Goal: Information Seeking & Learning: Check status

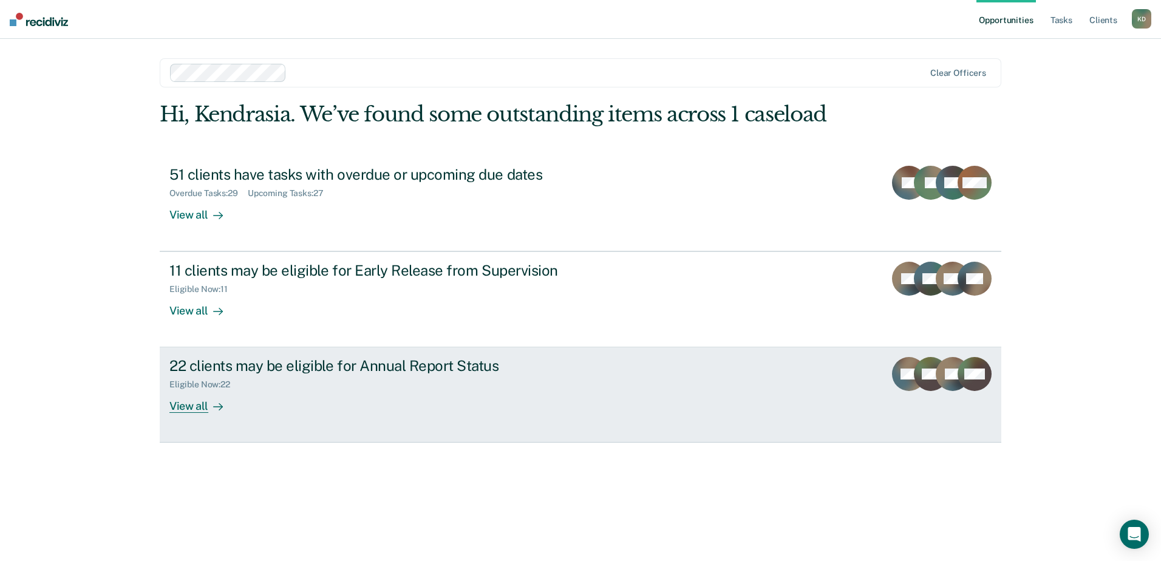
click at [405, 381] on div "Eligible Now : 22" at bounding box center [382, 382] width 426 height 15
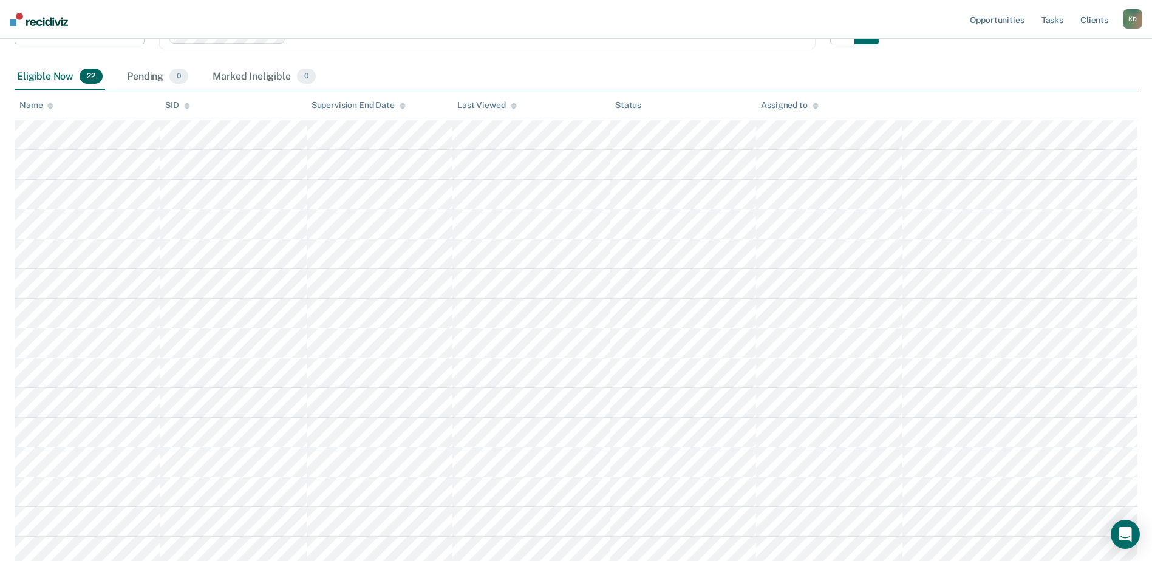
scroll to position [172, 0]
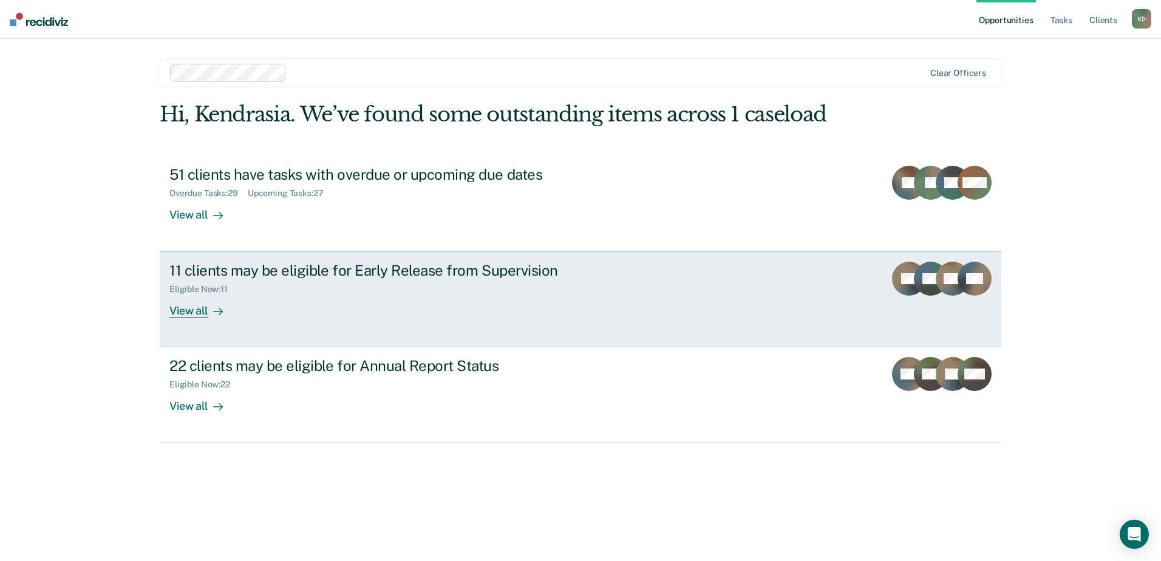
click at [420, 281] on div "Eligible Now : 11" at bounding box center [382, 286] width 426 height 15
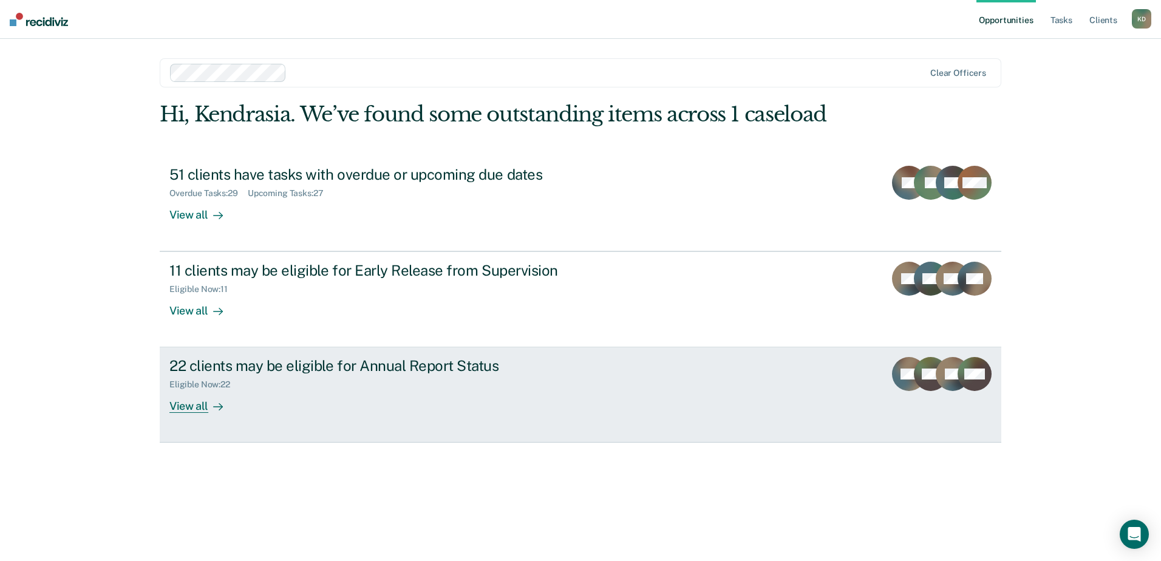
click at [414, 375] on div "Eligible Now : 22" at bounding box center [382, 382] width 426 height 15
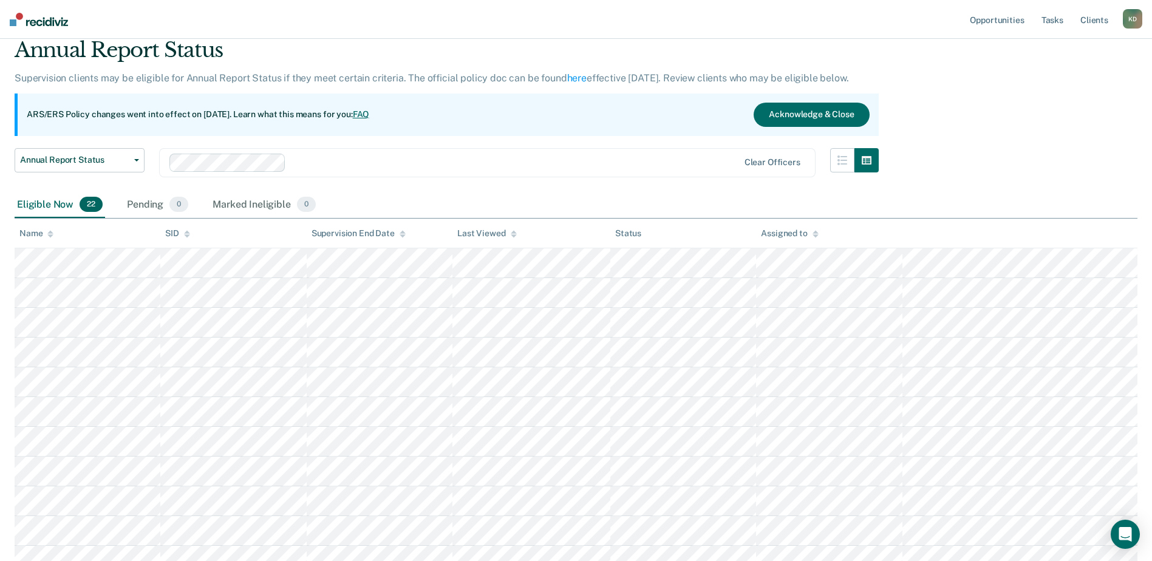
scroll to position [243, 0]
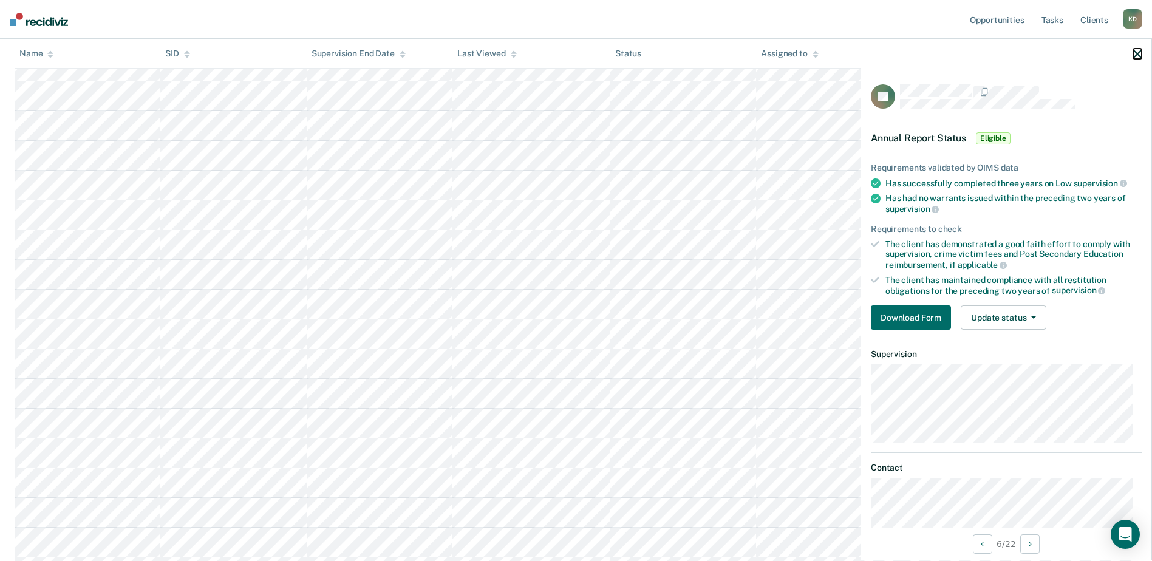
click at [1138, 52] on icon "button" at bounding box center [1137, 54] width 8 height 8
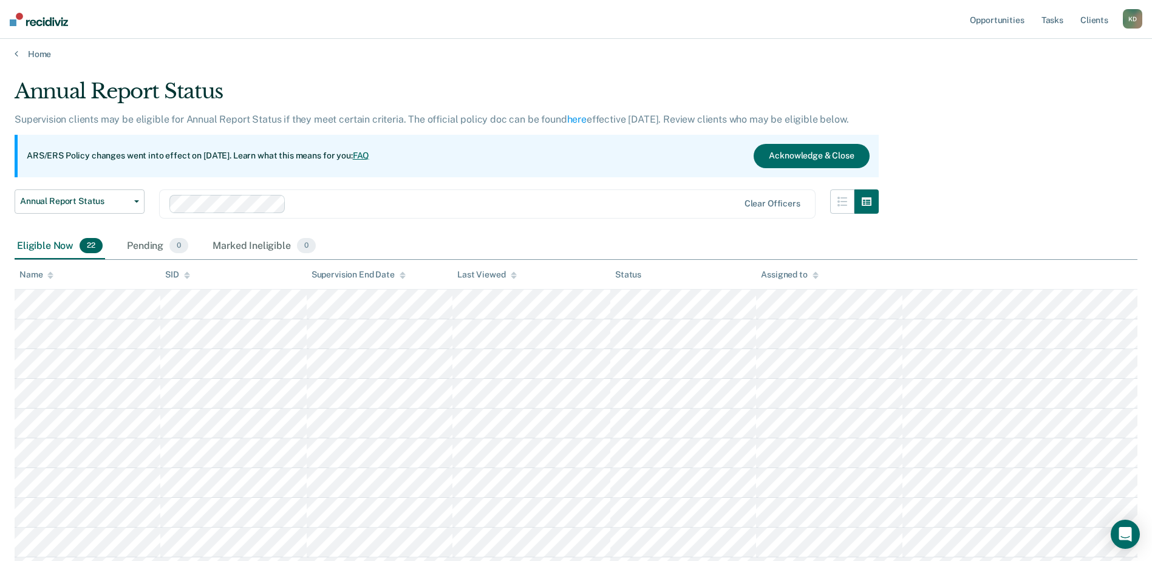
scroll to position [0, 0]
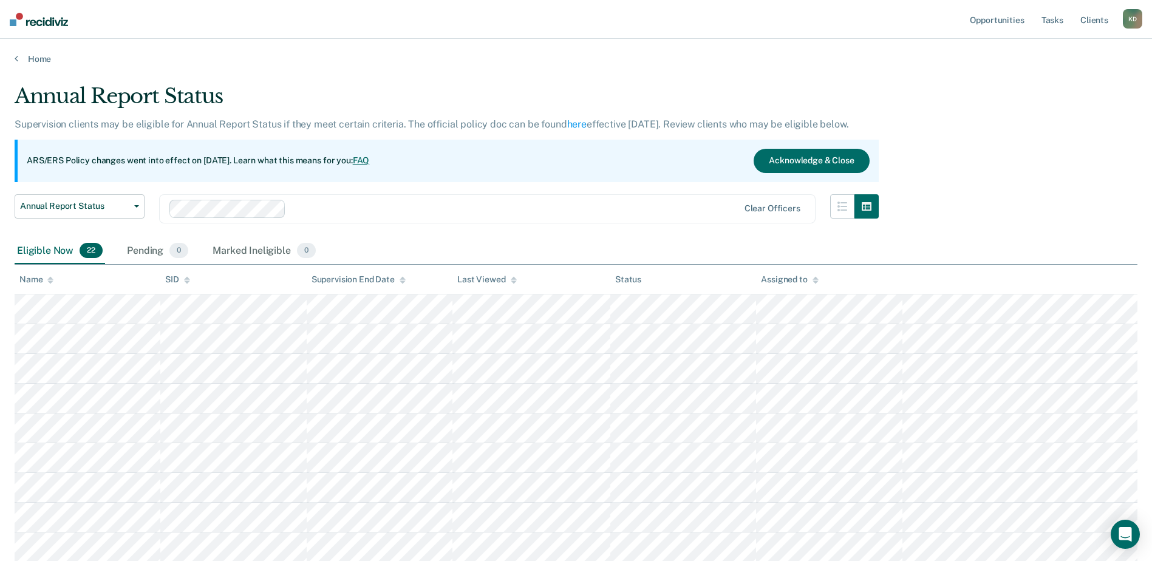
click at [14, 57] on div "Home" at bounding box center [576, 51] width 1152 height 25
click at [15, 57] on icon at bounding box center [17, 58] width 4 height 10
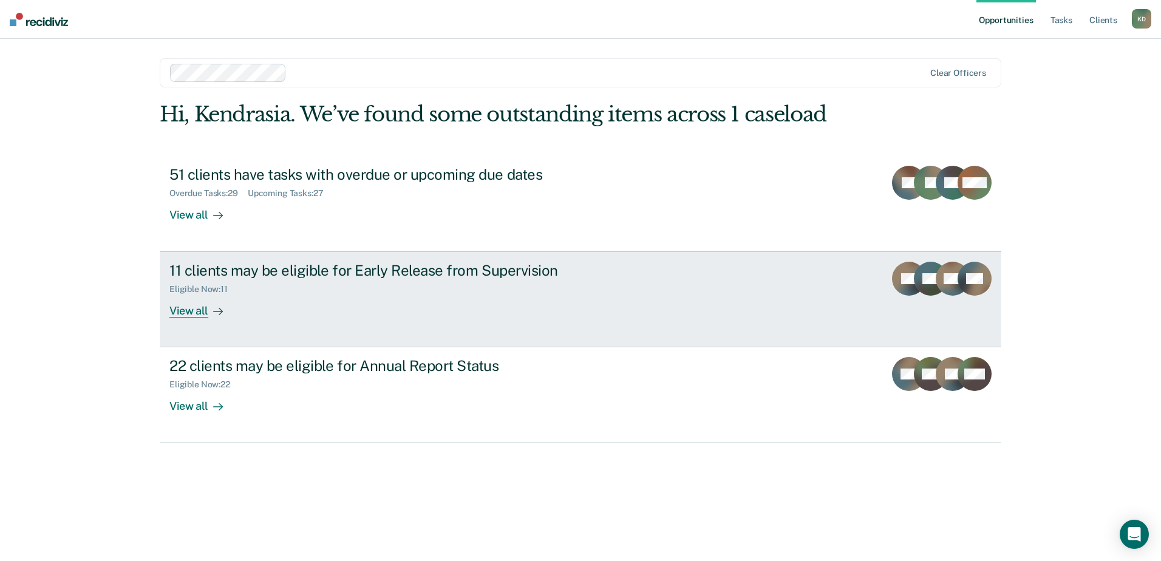
click at [415, 276] on div "11 clients may be eligible for Early Release from Supervision" at bounding box center [382, 271] width 426 height 18
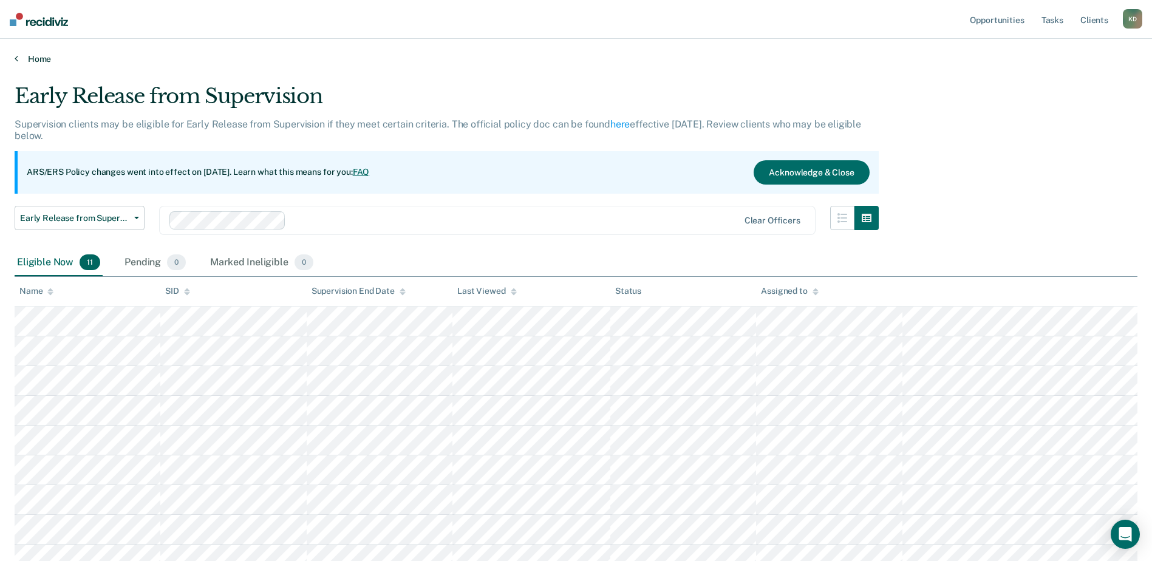
click at [23, 56] on link "Home" at bounding box center [576, 58] width 1123 height 11
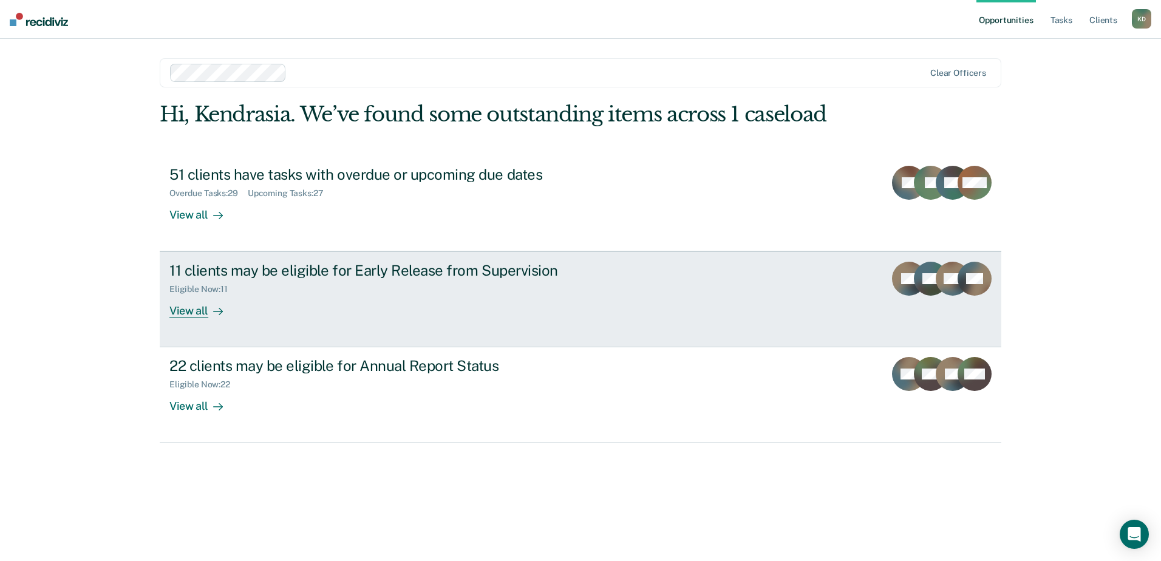
click at [491, 274] on div "11 clients may be eligible for Early Release from Supervision" at bounding box center [382, 271] width 426 height 18
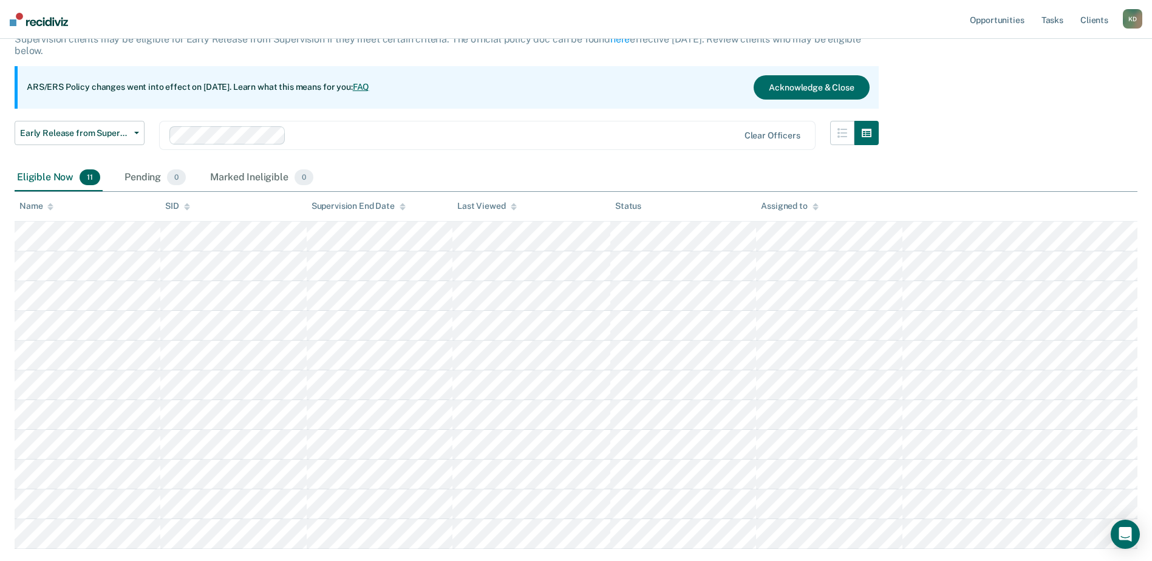
scroll to position [160, 0]
